Goal: Task Accomplishment & Management: Complete application form

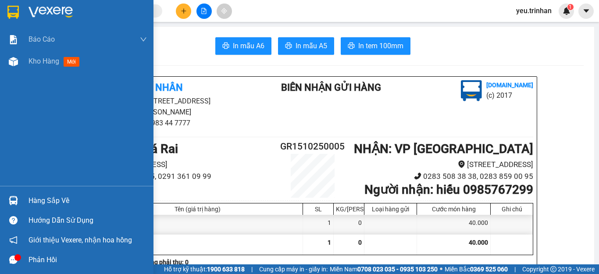
click at [13, 17] on img at bounding box center [12, 12] width 11 height 13
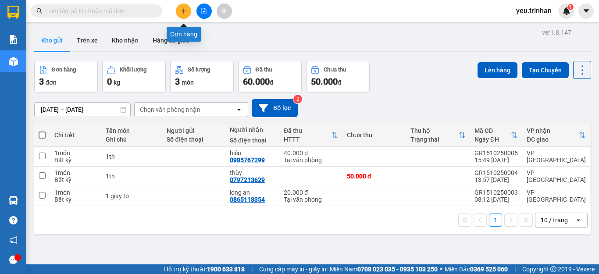
click at [182, 7] on button at bounding box center [183, 11] width 15 height 15
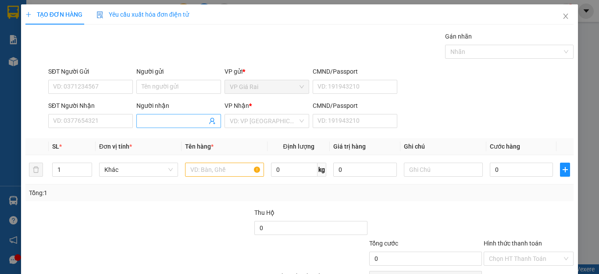
click at [157, 119] on input "Người nhận" at bounding box center [174, 121] width 65 height 10
type input "[PERSON_NAME]"
drag, startPoint x: 277, startPoint y: 108, endPoint x: 237, endPoint y: 136, distance: 49.5
click at [272, 113] on div "VP Nhận *" at bounding box center [267, 107] width 85 height 13
drag, startPoint x: 238, startPoint y: 115, endPoint x: 238, endPoint y: 161, distance: 45.2
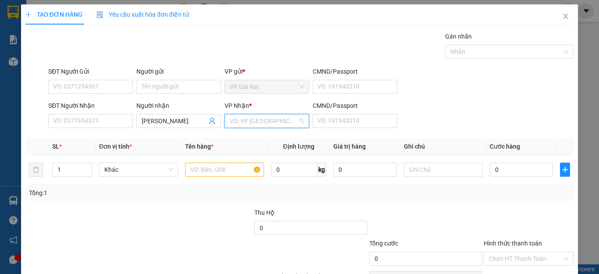
click at [238, 118] on input "search" at bounding box center [264, 121] width 68 height 13
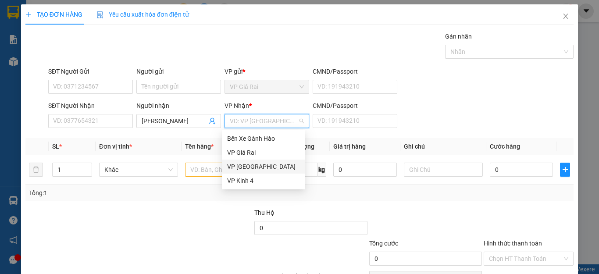
click at [241, 165] on div "VP [GEOGRAPHIC_DATA]" at bounding box center [263, 167] width 73 height 10
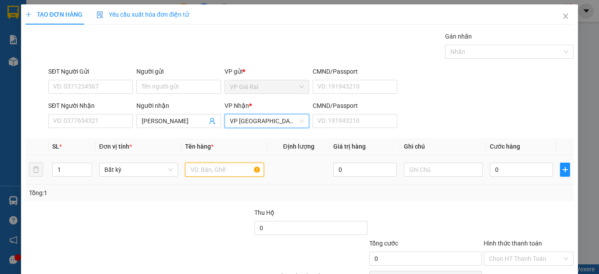
click at [189, 173] on input "text" at bounding box center [224, 170] width 79 height 14
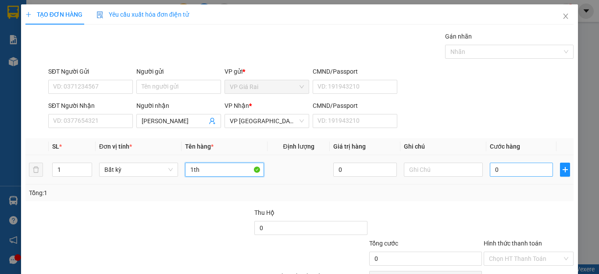
type input "1th"
click at [513, 168] on input "0" at bounding box center [521, 170] width 63 height 14
type input "4"
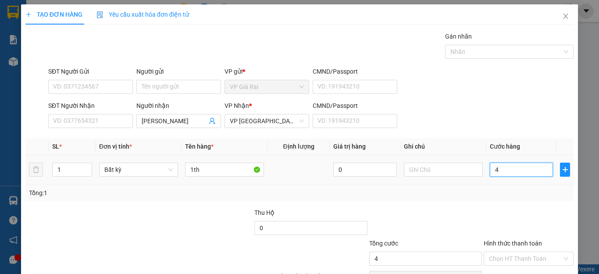
type input "40"
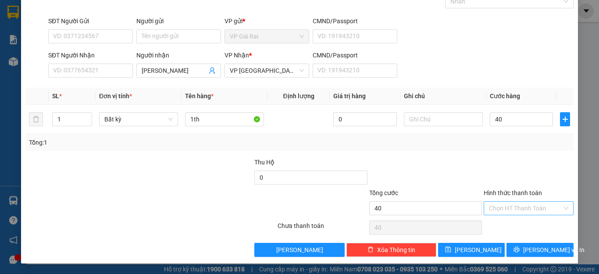
type input "40.000"
click at [520, 204] on input "Hình thức thanh toán" at bounding box center [525, 208] width 73 height 13
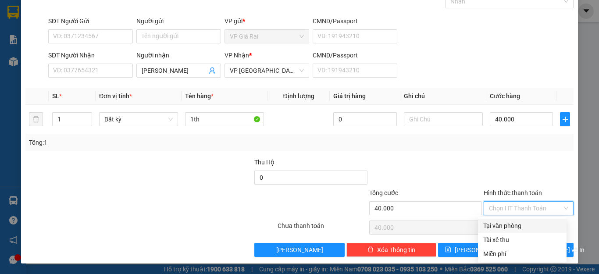
click at [518, 222] on div "Tại văn phòng" at bounding box center [523, 226] width 78 height 10
type input "0"
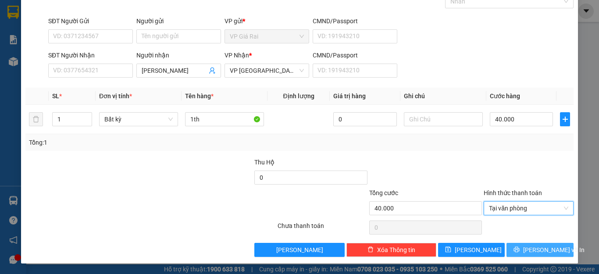
click at [529, 245] on span "[PERSON_NAME] và In" at bounding box center [554, 250] width 61 height 10
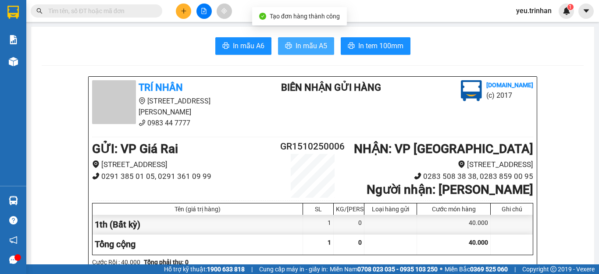
click at [305, 43] on span "In mẫu A5" at bounding box center [312, 45] width 32 height 11
click at [184, 12] on icon "plus" at bounding box center [183, 10] width 0 height 5
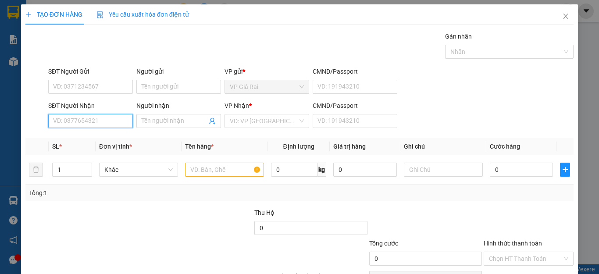
click at [81, 126] on input "SĐT Người Nhận" at bounding box center [90, 121] width 85 height 14
type input "0849434020"
drag, startPoint x: 100, startPoint y: 142, endPoint x: 229, endPoint y: 155, distance: 128.8
click at [101, 142] on div "0849434020 - [PERSON_NAME]" at bounding box center [96, 139] width 86 height 10
type input "[PERSON_NAME]"
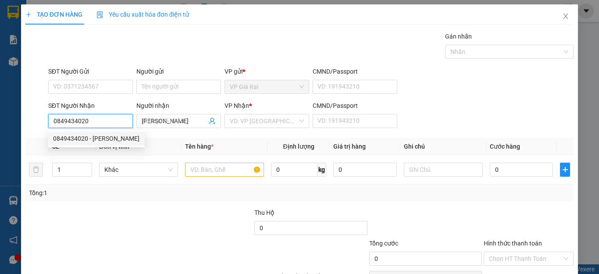
type input "30.000"
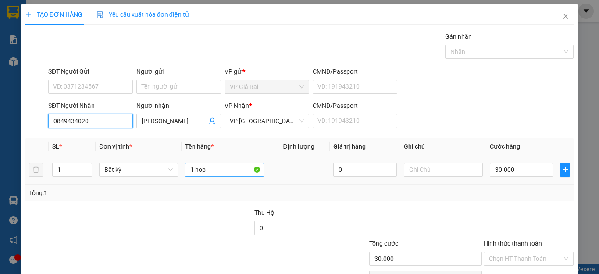
type input "0849434020"
click at [213, 171] on input "1 hop" at bounding box center [224, 170] width 79 height 14
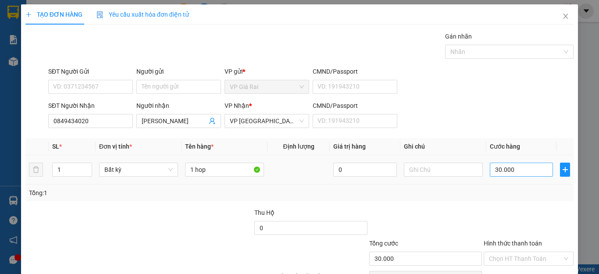
click at [506, 176] on div "30.000" at bounding box center [521, 170] width 63 height 18
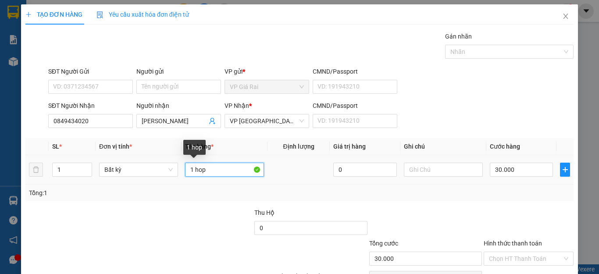
drag, startPoint x: 164, startPoint y: 179, endPoint x: 157, endPoint y: 181, distance: 7.4
click at [157, 181] on tr "1 Bất kỳ 1 hop 0 30.000" at bounding box center [299, 169] width 549 height 29
type input "1th"
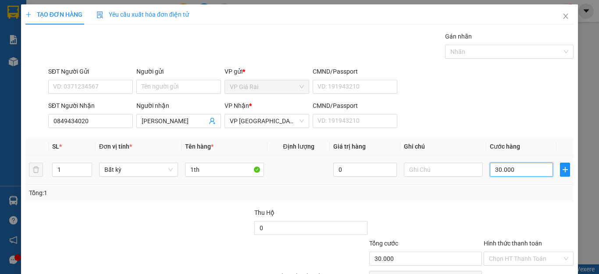
click at [515, 173] on input "30.000" at bounding box center [521, 170] width 63 height 14
type input "4"
type input "40"
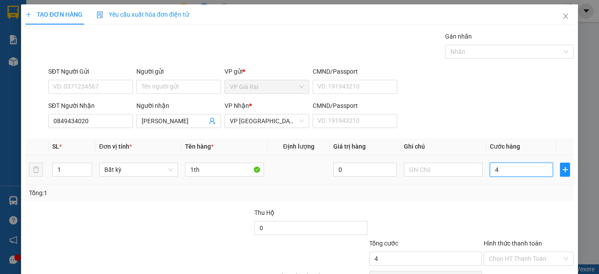
type input "40"
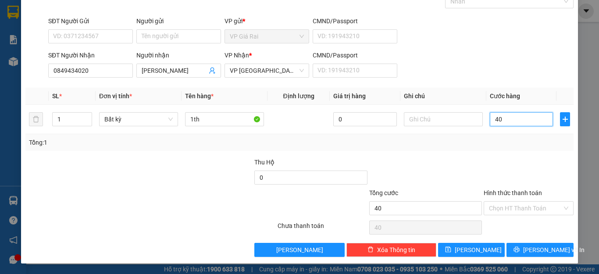
type input "40"
type input "40.000"
click at [503, 200] on div "Hình thức thanh toán" at bounding box center [529, 194] width 90 height 13
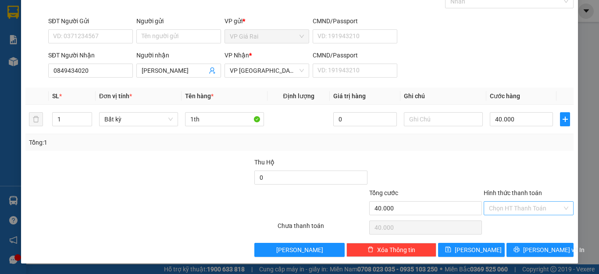
click at [499, 206] on input "Hình thức thanh toán" at bounding box center [525, 208] width 73 height 13
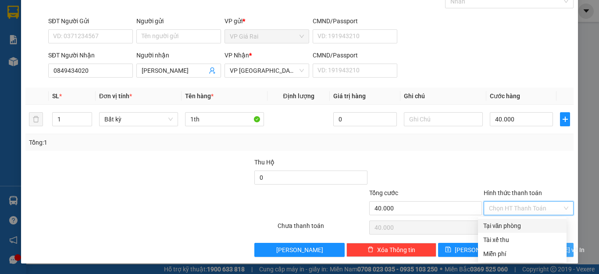
drag, startPoint x: 497, startPoint y: 223, endPoint x: 517, endPoint y: 255, distance: 37.5
click at [499, 226] on div "Tại văn phòng" at bounding box center [523, 226] width 78 height 10
type input "0"
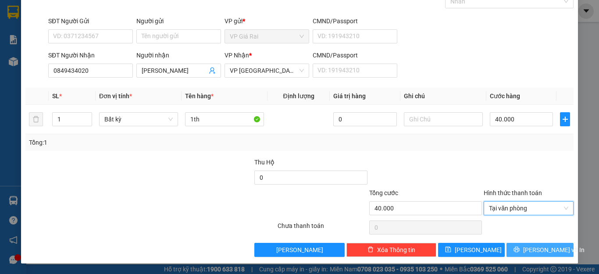
click at [518, 250] on icon "printer" at bounding box center [517, 250] width 6 height 6
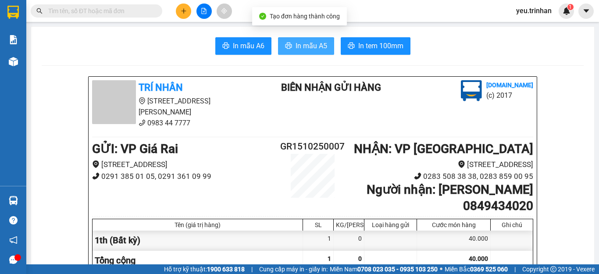
click at [308, 39] on button "In mẫu A5" at bounding box center [306, 46] width 56 height 18
